Goal: Navigation & Orientation: Find specific page/section

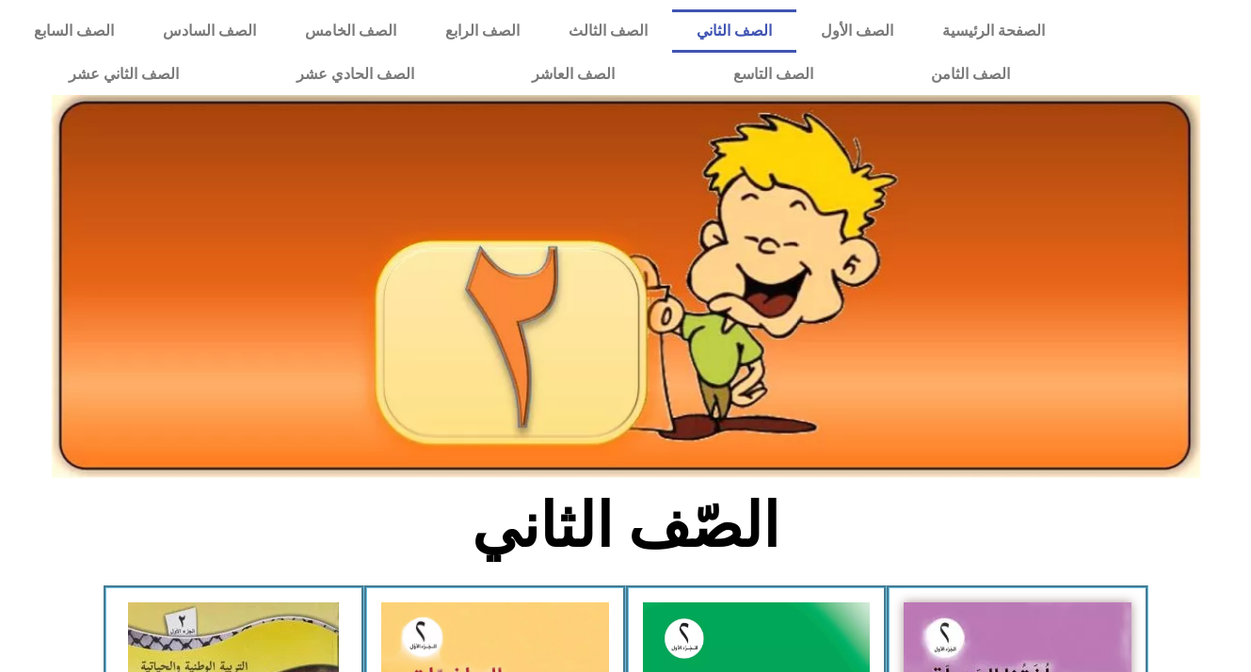
scroll to position [343, 0]
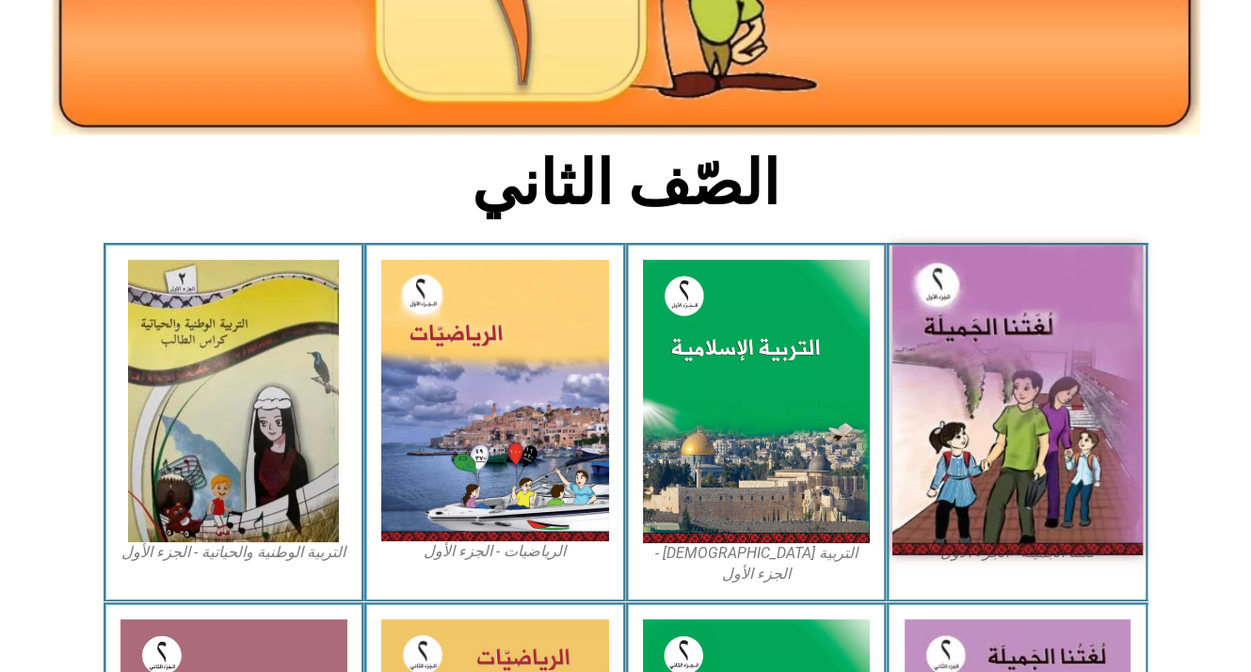
click at [934, 391] on img at bounding box center [1018, 401] width 250 height 310
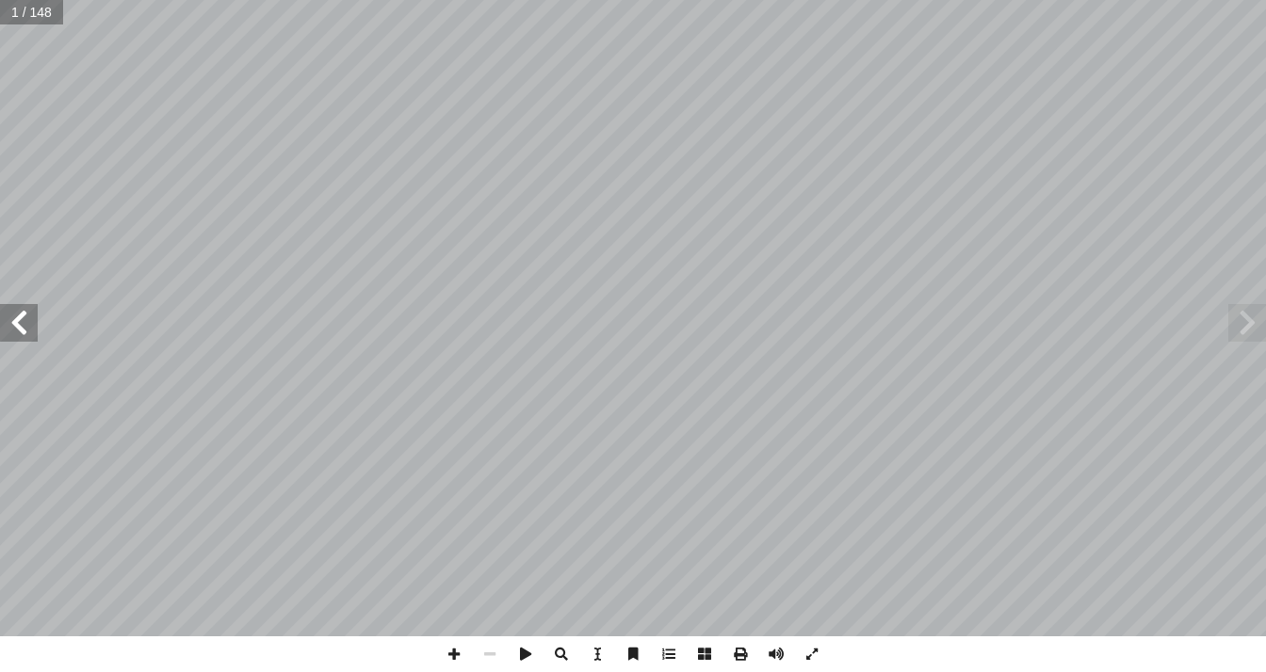
click at [30, 311] on span at bounding box center [19, 323] width 38 height 38
click at [30, 312] on span at bounding box center [19, 323] width 38 height 38
